Goal: Navigation & Orientation: Find specific page/section

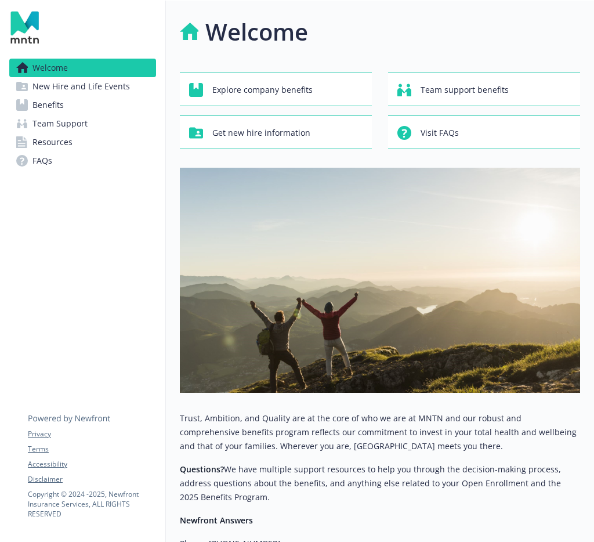
click at [51, 107] on span "Benefits" at bounding box center [47, 105] width 31 height 19
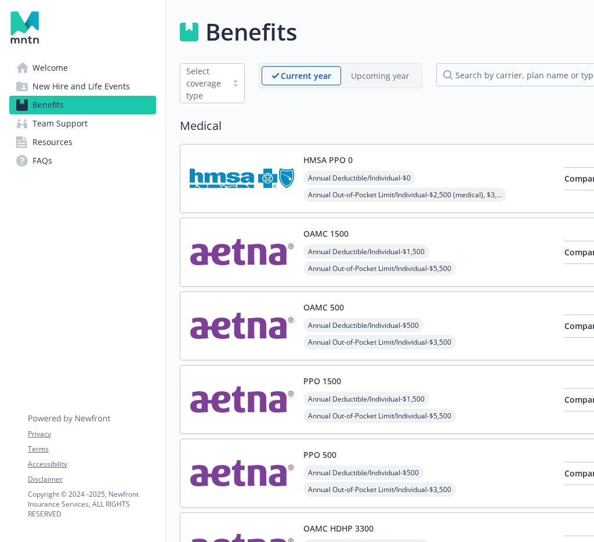
click at [38, 67] on span "Welcome" at bounding box center [49, 68] width 35 height 19
